Goal: Check status: Check status

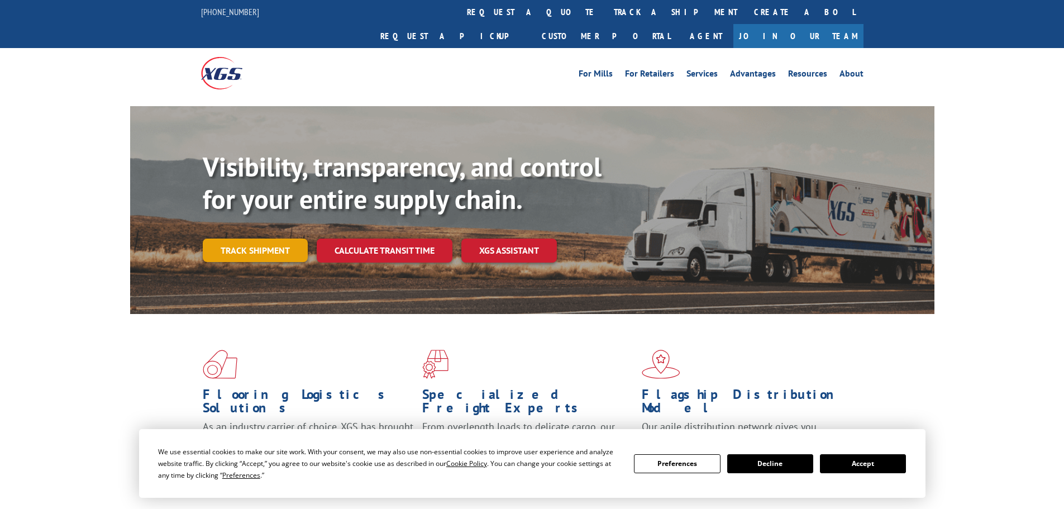
click at [285, 238] on link "Track shipment" at bounding box center [255, 249] width 105 height 23
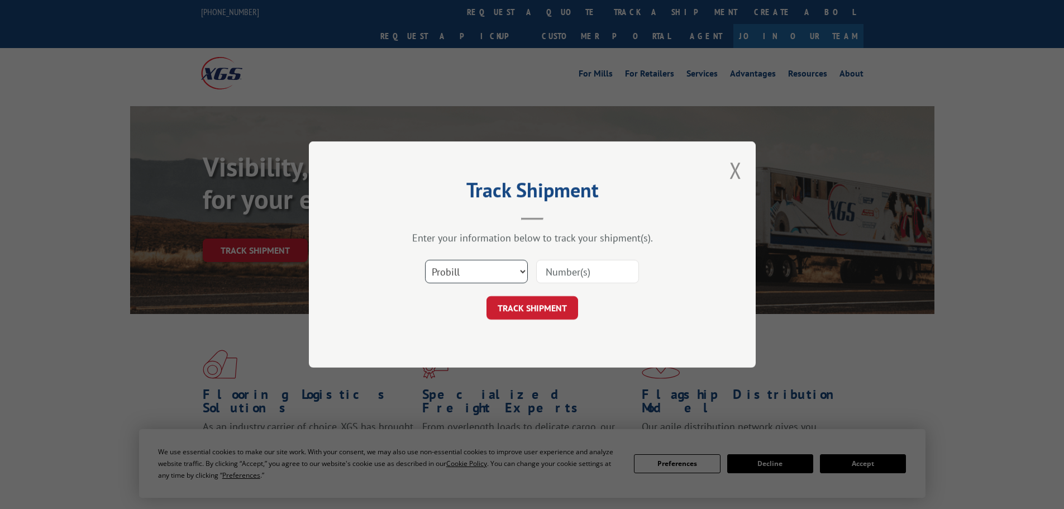
click at [509, 271] on select "Select category... Probill BOL PO" at bounding box center [476, 271] width 103 height 23
select select "bol"
click at [425, 260] on select "Select category... Probill BOL PO" at bounding box center [476, 271] width 103 height 23
click at [566, 266] on input at bounding box center [587, 271] width 103 height 23
paste input "17640879"
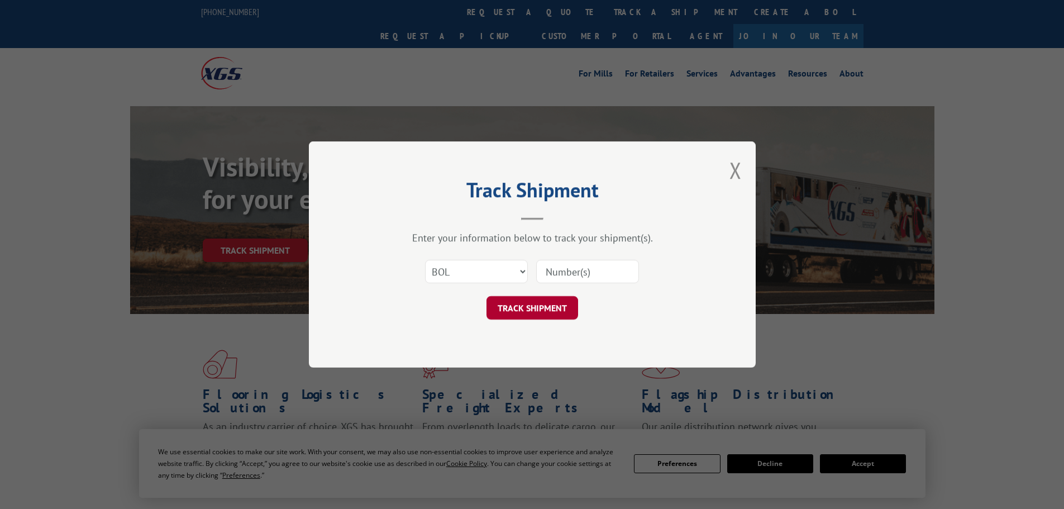
type input "17640879"
click at [548, 300] on button "TRACK SHIPMENT" at bounding box center [532, 307] width 92 height 23
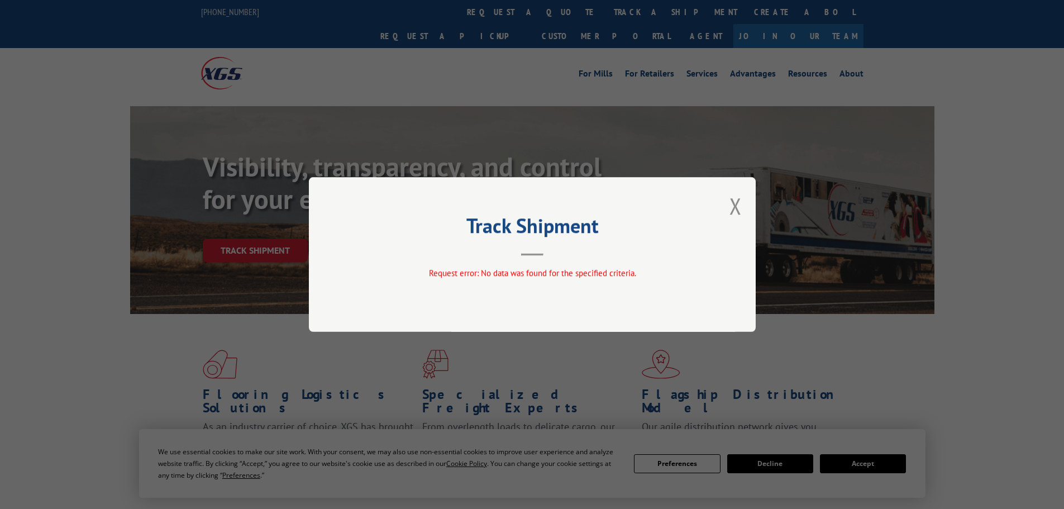
click at [729, 199] on div "Track Shipment Request error: No data was found for the specified criteria." at bounding box center [532, 254] width 447 height 155
click at [738, 199] on button "Close modal" at bounding box center [735, 206] width 12 height 30
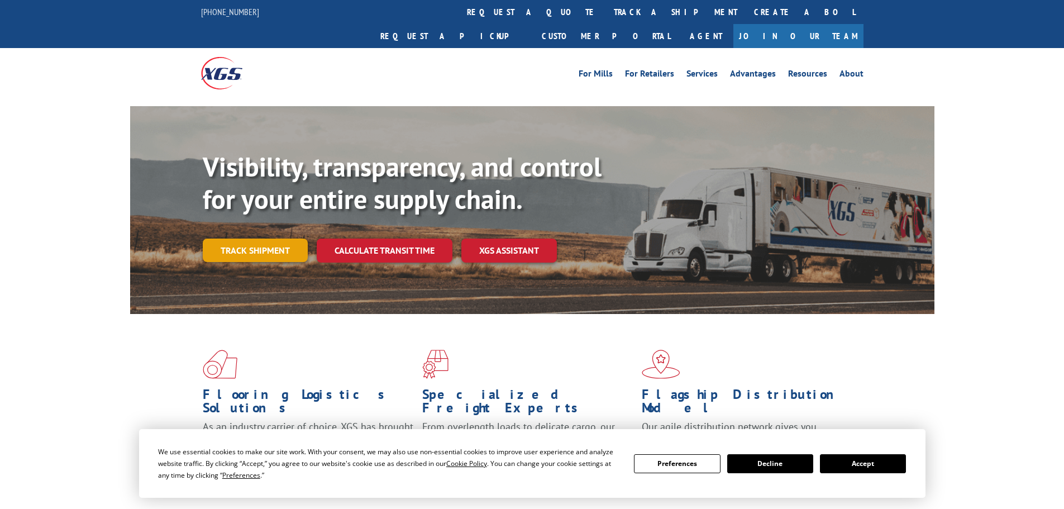
click at [293, 238] on link "Track shipment" at bounding box center [255, 249] width 105 height 23
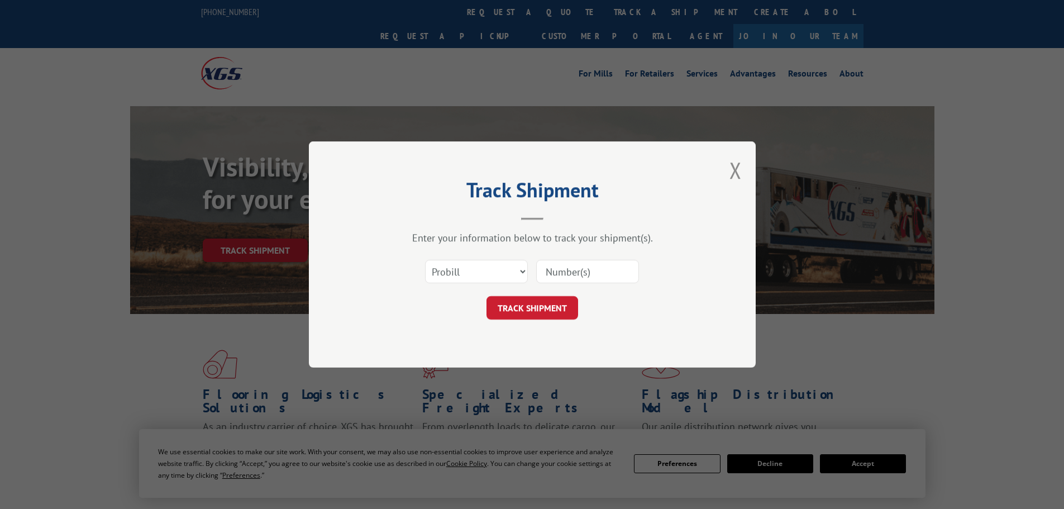
click at [578, 281] on input at bounding box center [587, 271] width 103 height 23
paste input "17640879"
type input "17640879"
drag, startPoint x: 557, startPoint y: 306, endPoint x: 646, endPoint y: 299, distance: 89.0
click at [557, 306] on button "TRACK SHIPMENT" at bounding box center [532, 307] width 92 height 23
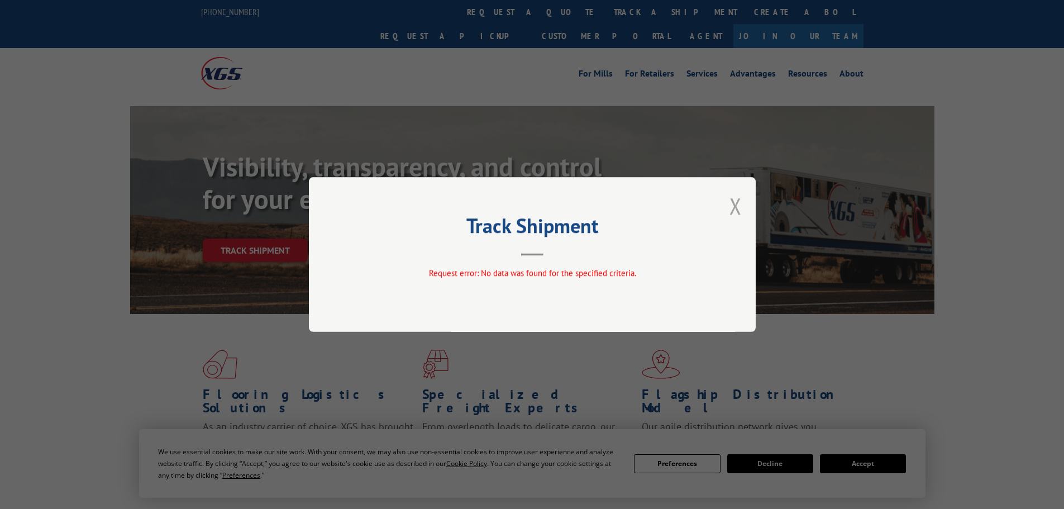
click at [734, 205] on button "Close modal" at bounding box center [735, 206] width 12 height 30
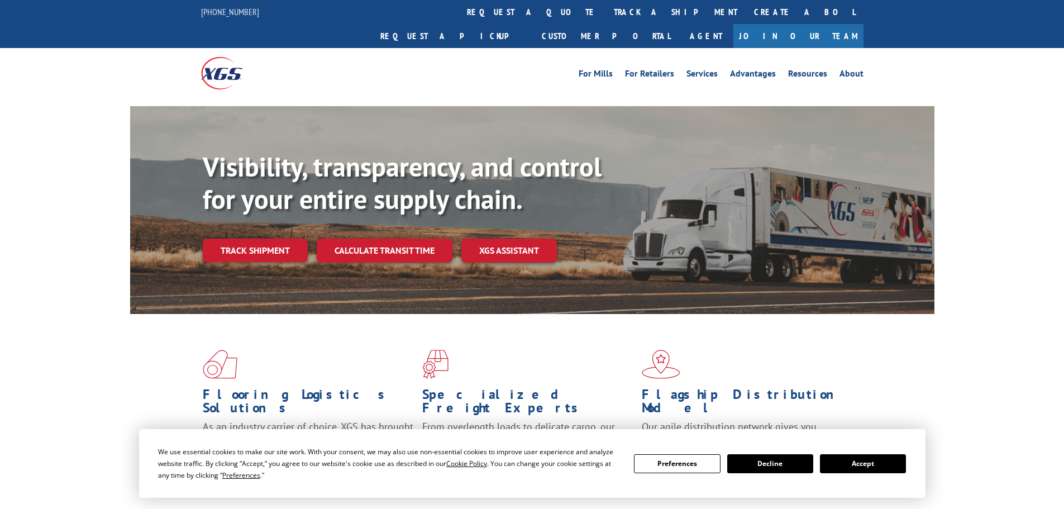
drag, startPoint x: 278, startPoint y: 227, endPoint x: 360, endPoint y: 272, distance: 93.9
click at [277, 238] on link "Track shipment" at bounding box center [255, 249] width 105 height 23
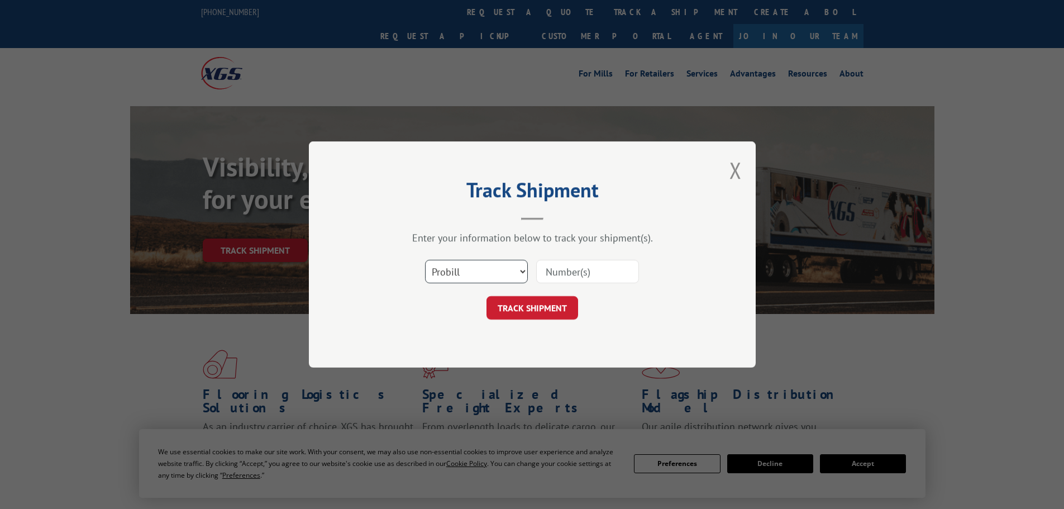
click at [467, 276] on select "Select category... Probill BOL PO" at bounding box center [476, 271] width 103 height 23
select select "po"
click at [425, 260] on select "Select category... Probill BOL PO" at bounding box center [476, 271] width 103 height 23
click at [571, 273] on input at bounding box center [587, 271] width 103 height 23
paste input "298114775"
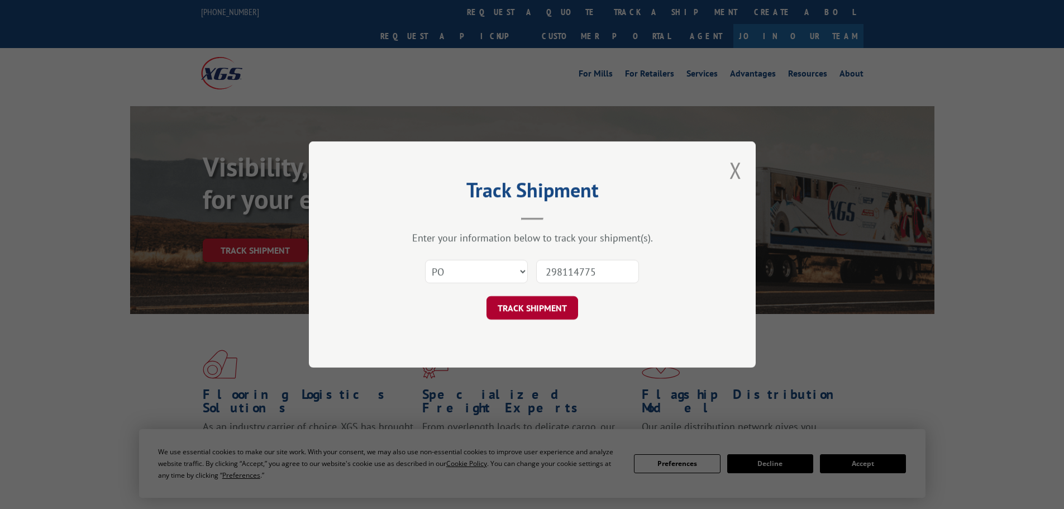
type input "298114775"
click at [545, 313] on button "TRACK SHIPMENT" at bounding box center [532, 307] width 92 height 23
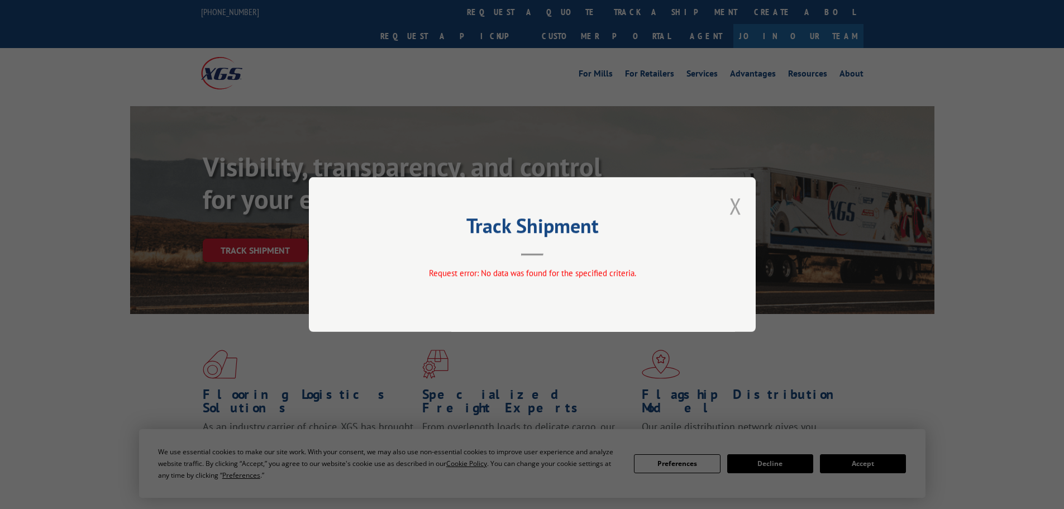
click at [732, 205] on button "Close modal" at bounding box center [735, 206] width 12 height 30
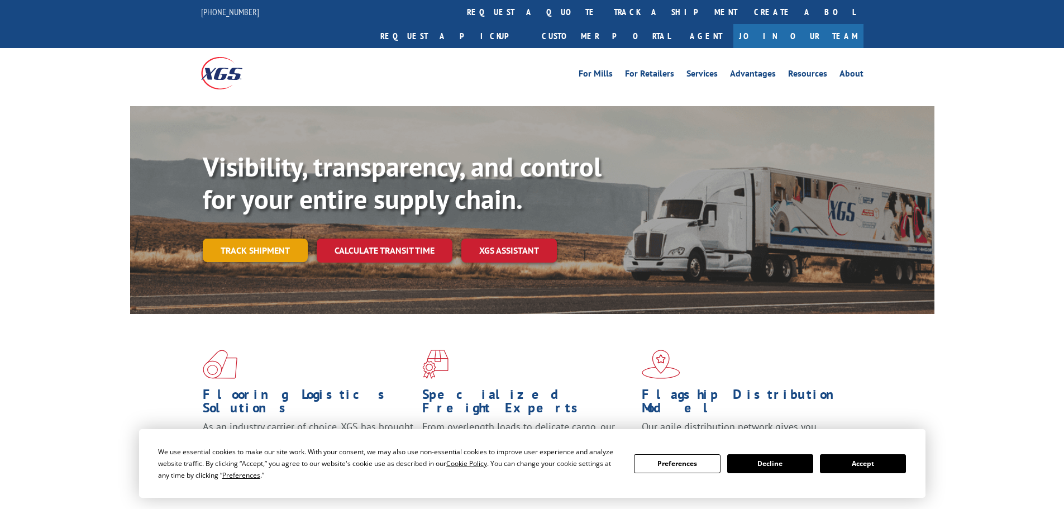
click at [265, 238] on link "Track shipment" at bounding box center [255, 249] width 105 height 23
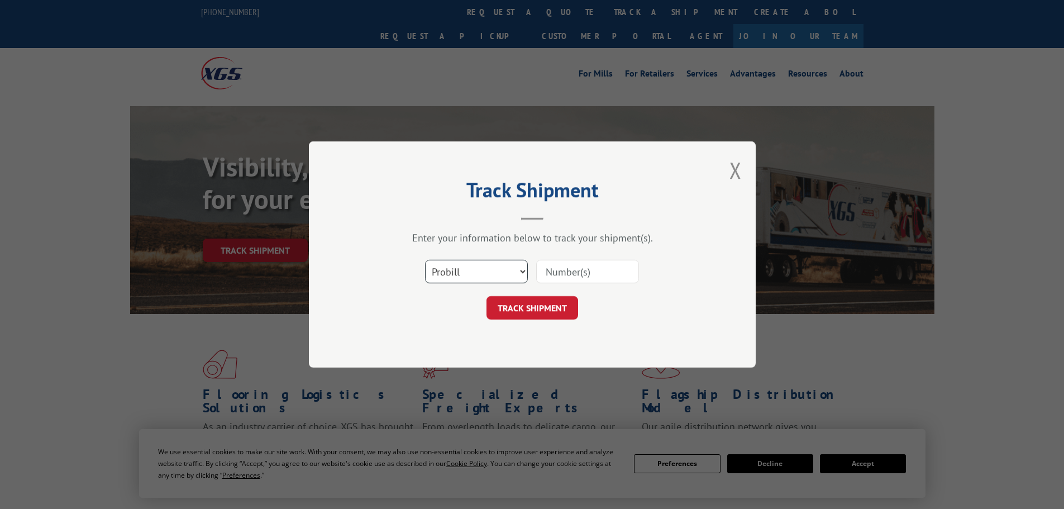
click at [500, 275] on select "Select category... Probill BOL PO" at bounding box center [476, 271] width 103 height 23
select select "po"
click at [425, 260] on select "Select category... Probill BOL PO" at bounding box center [476, 271] width 103 height 23
click at [568, 285] on div "Select category... Probill BOL PO" at bounding box center [532, 271] width 335 height 37
click at [580, 272] on input at bounding box center [587, 271] width 103 height 23
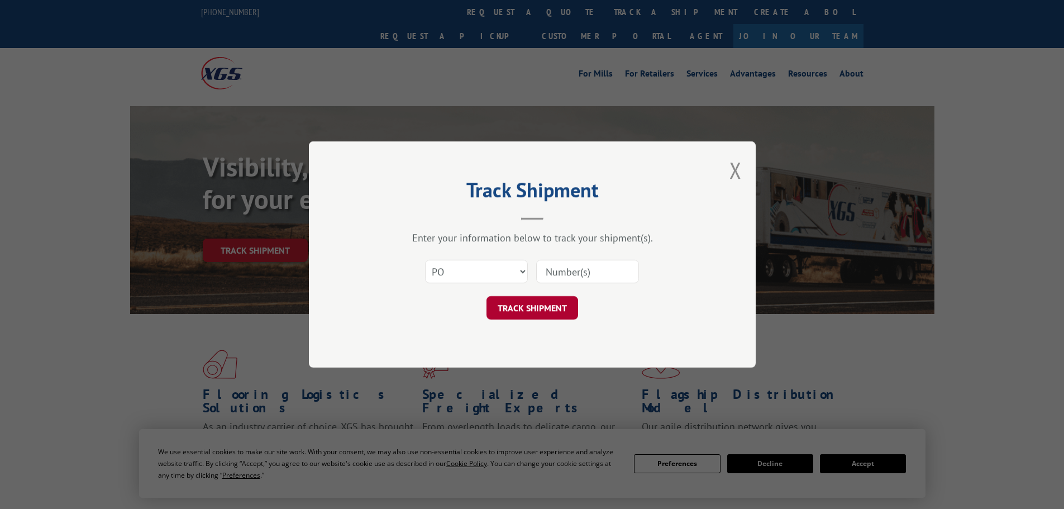
paste input "17640879"
type input "17640879"
click at [543, 302] on button "TRACK SHIPMENT" at bounding box center [532, 307] width 92 height 23
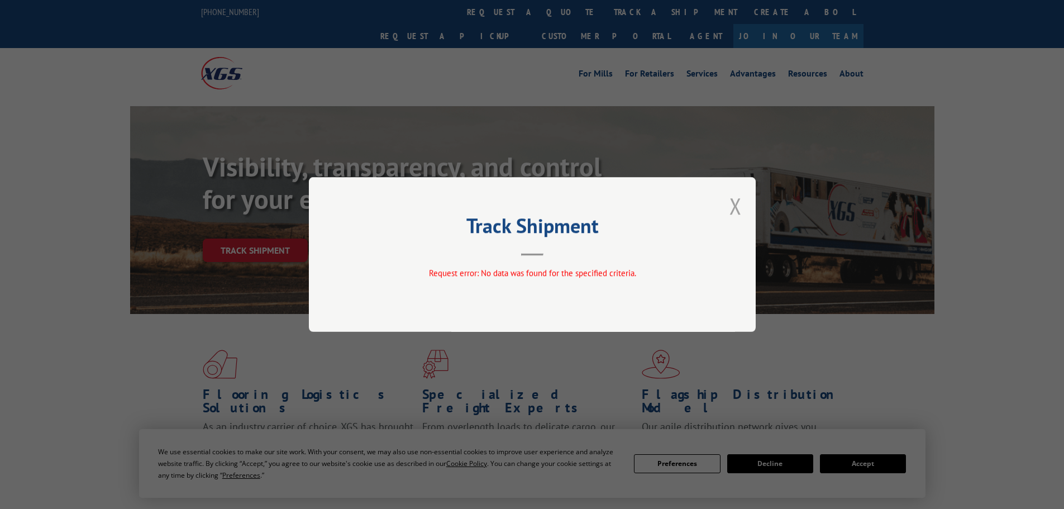
click at [740, 212] on button "Close modal" at bounding box center [735, 206] width 12 height 30
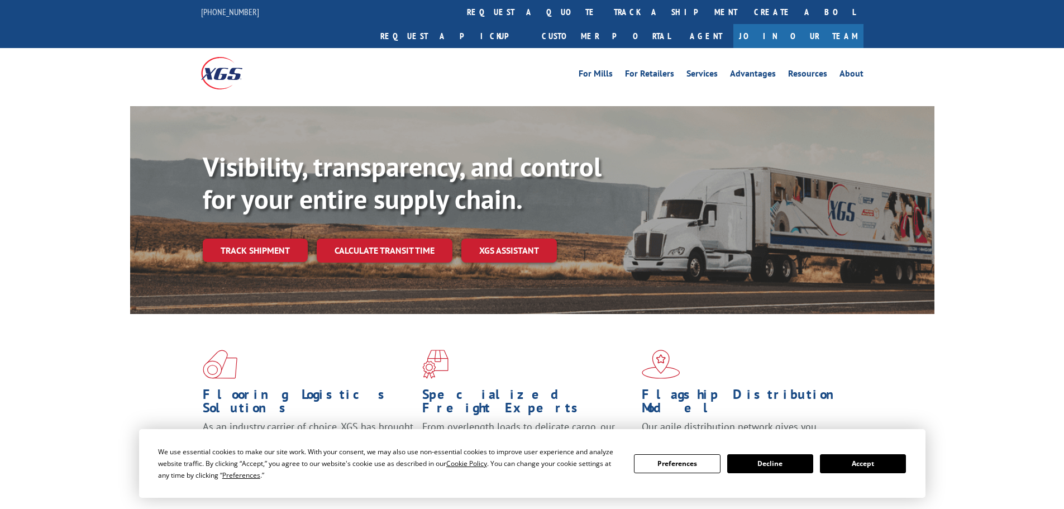
drag, startPoint x: 751, startPoint y: 456, endPoint x: 847, endPoint y: 0, distance: 465.7
click at [752, 456] on button "Decline" at bounding box center [770, 463] width 86 height 19
